Goal: Information Seeking & Learning: Find specific fact

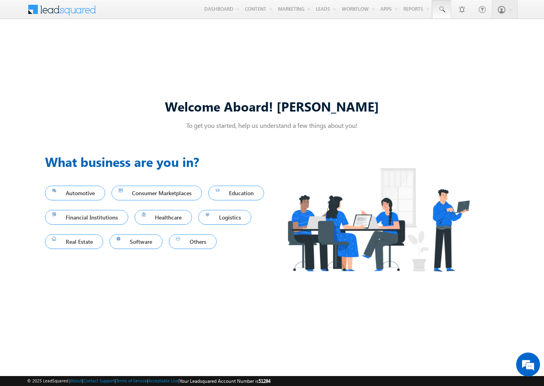
click at [441, 10] on span at bounding box center [442, 10] width 8 height 8
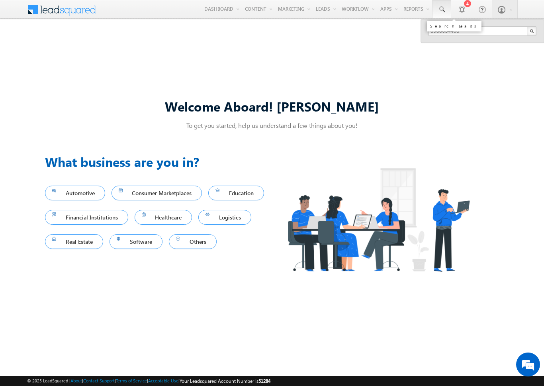
type input "8988634408"
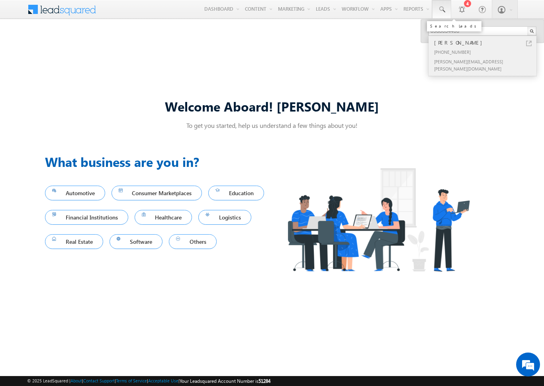
click at [486, 43] on div "[PERSON_NAME]" at bounding box center [486, 42] width 107 height 9
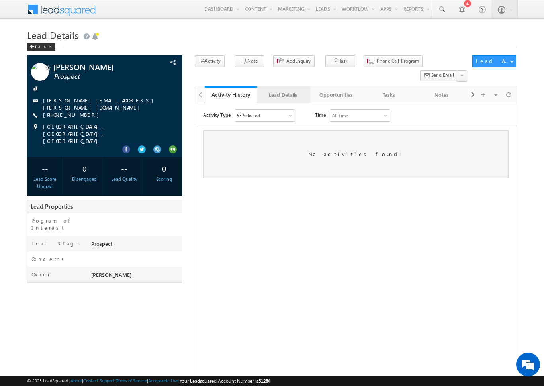
click at [283, 90] on div "Lead Details" at bounding box center [283, 95] width 39 height 10
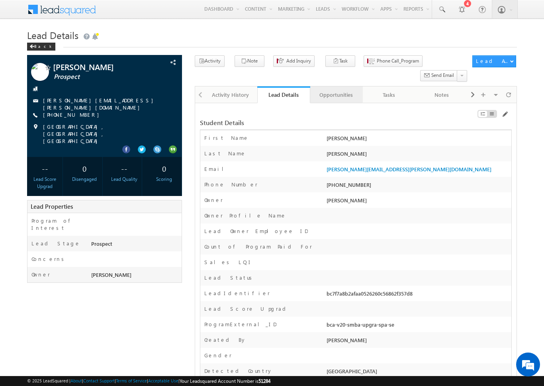
click at [336, 90] on div "Opportunities" at bounding box center [336, 95] width 39 height 10
